Goal: Navigation & Orientation: Find specific page/section

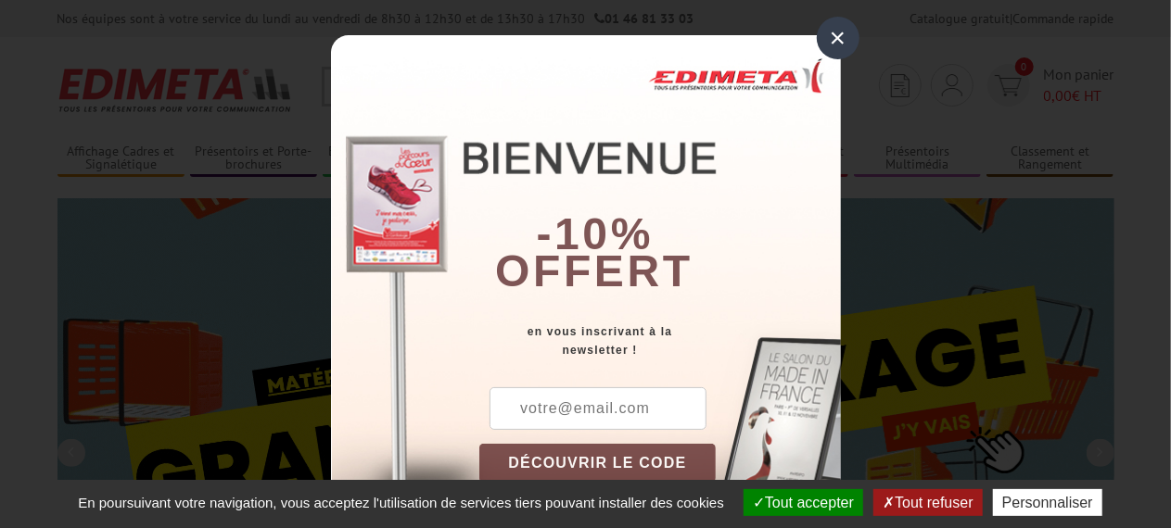
click at [827, 57] on div "×" at bounding box center [838, 38] width 43 height 43
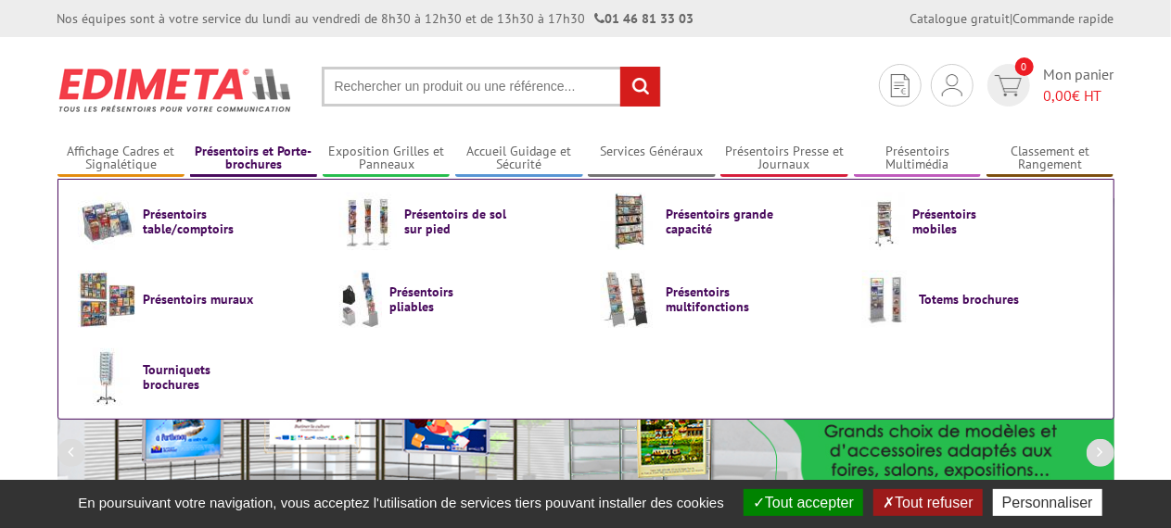
click at [266, 149] on link "Présentoirs et Porte-brochures" at bounding box center [254, 159] width 128 height 31
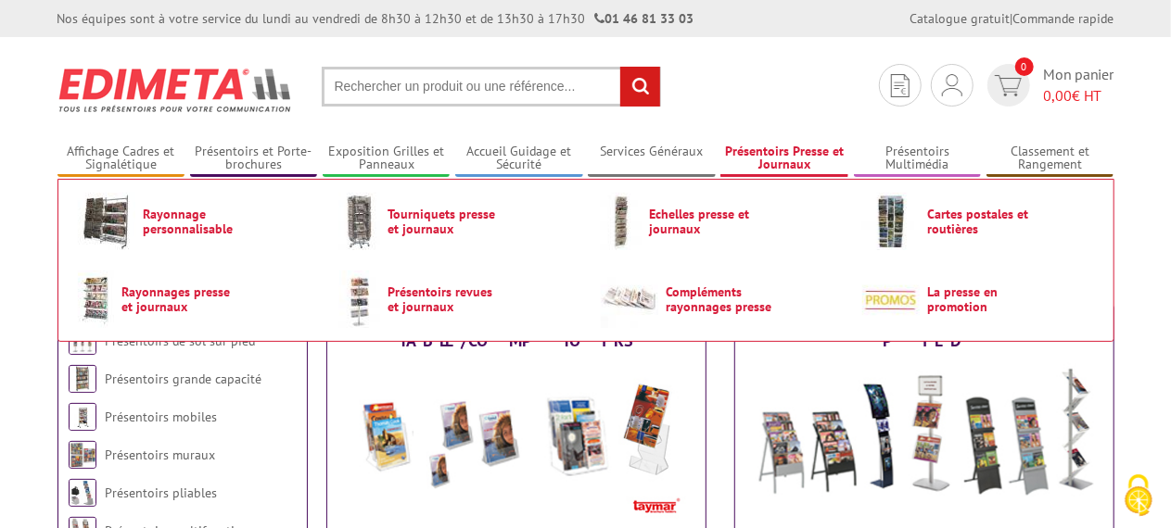
click at [783, 159] on link "Présentoirs Presse et Journaux" at bounding box center [784, 159] width 128 height 31
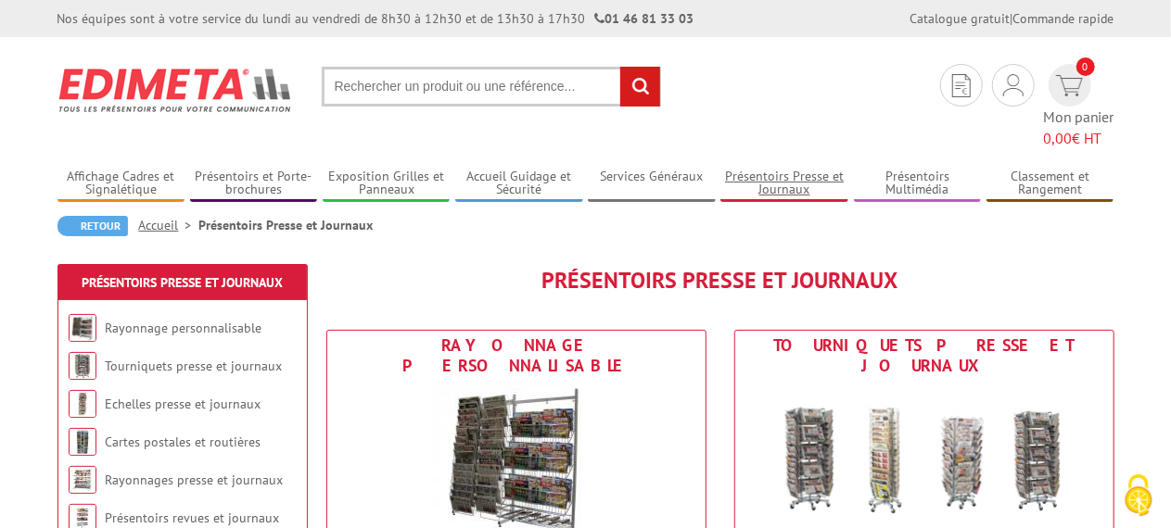
click at [783, 169] on link "Présentoirs Presse et Journaux" at bounding box center [784, 184] width 128 height 31
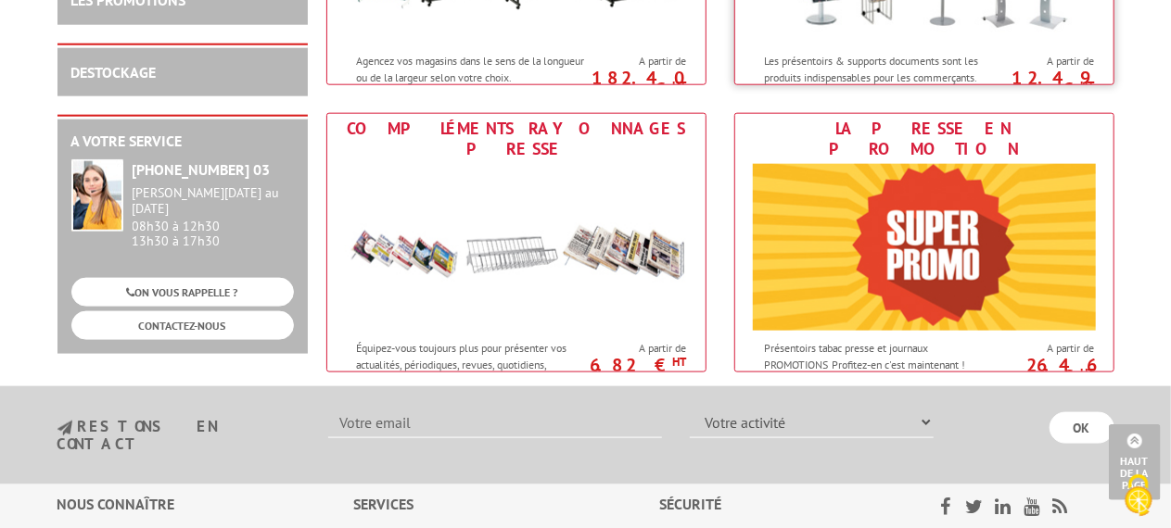
scroll to position [927, 0]
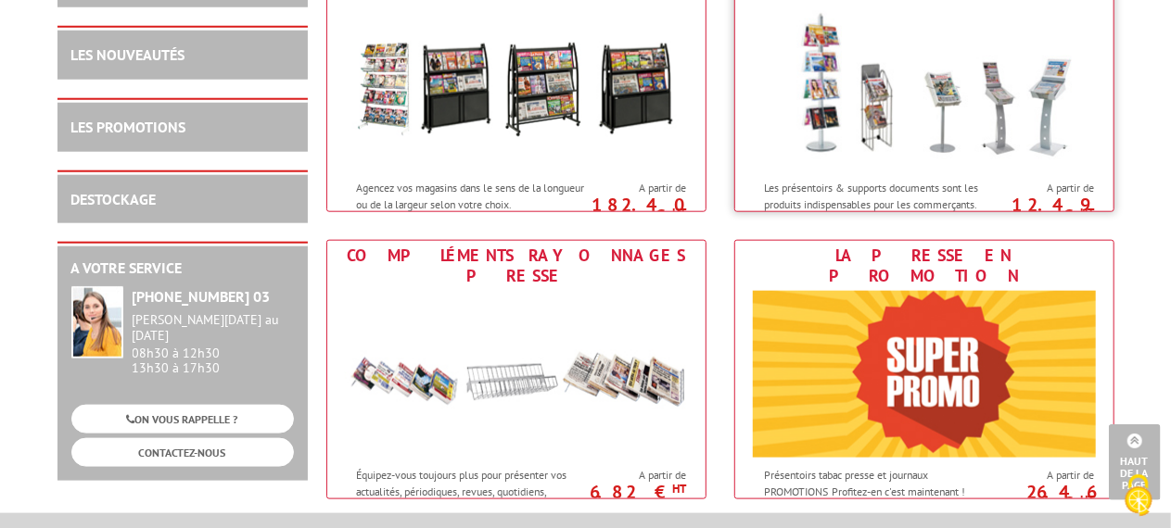
click at [916, 180] on p "Les présentoirs & supports documents sont les produits indispensables pour les …" at bounding box center [880, 196] width 230 height 32
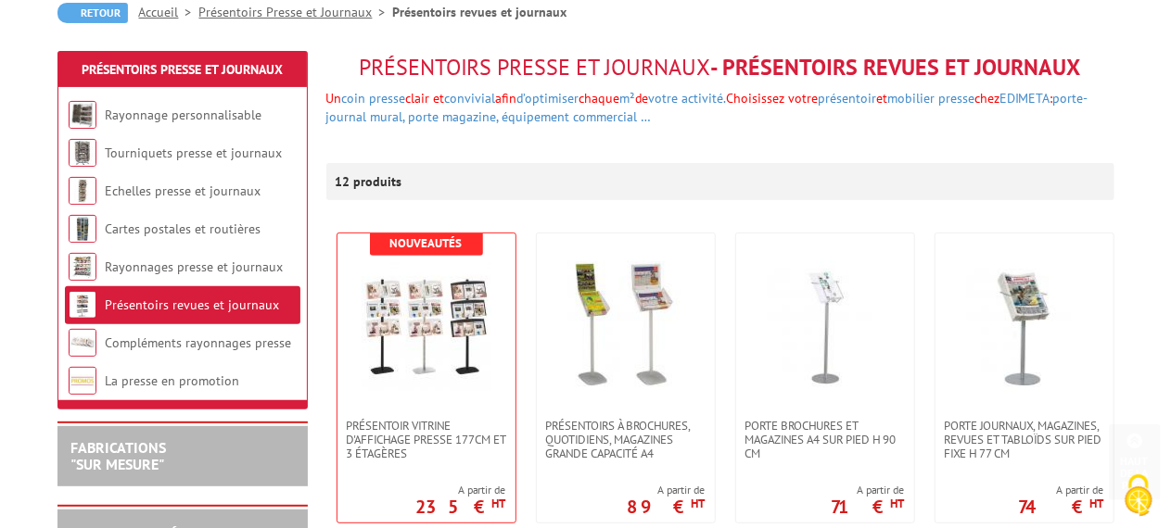
scroll to position [41, 0]
